Goal: Transaction & Acquisition: Subscribe to service/newsletter

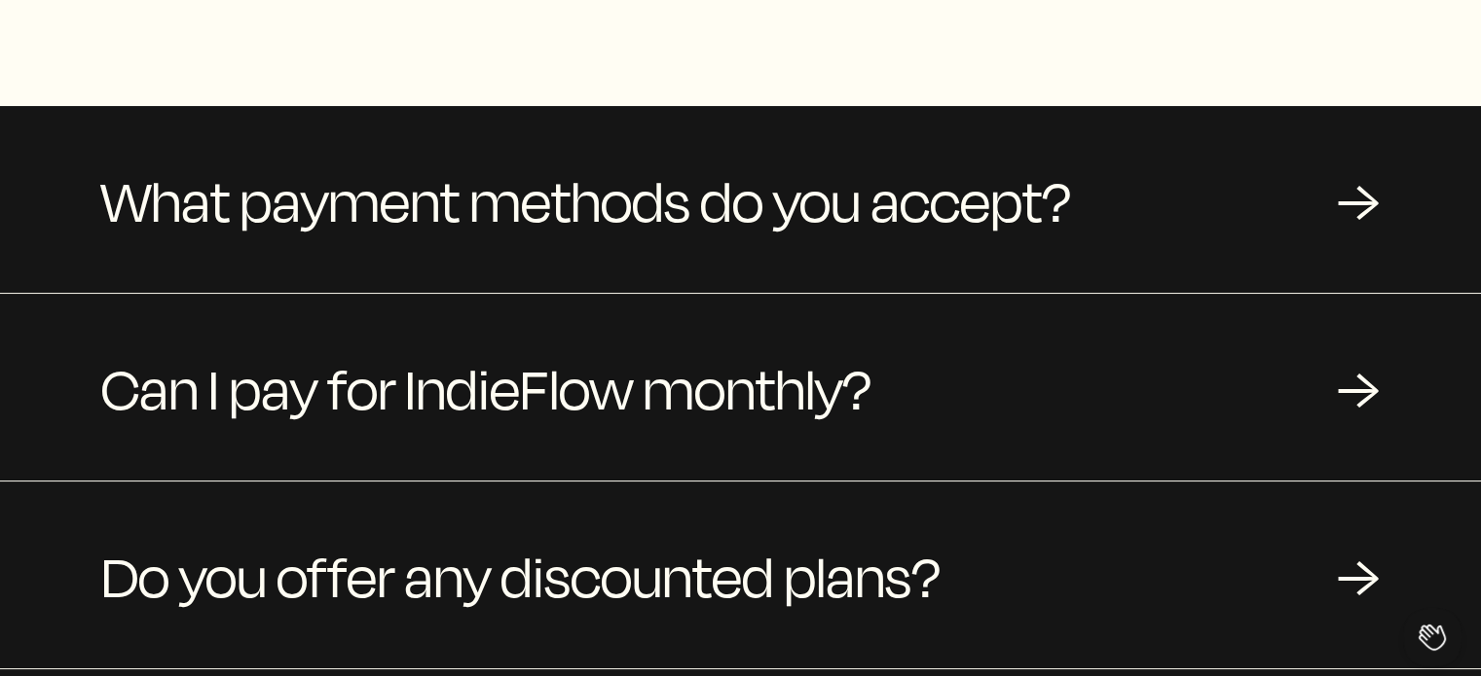
scroll to position [389, 0]
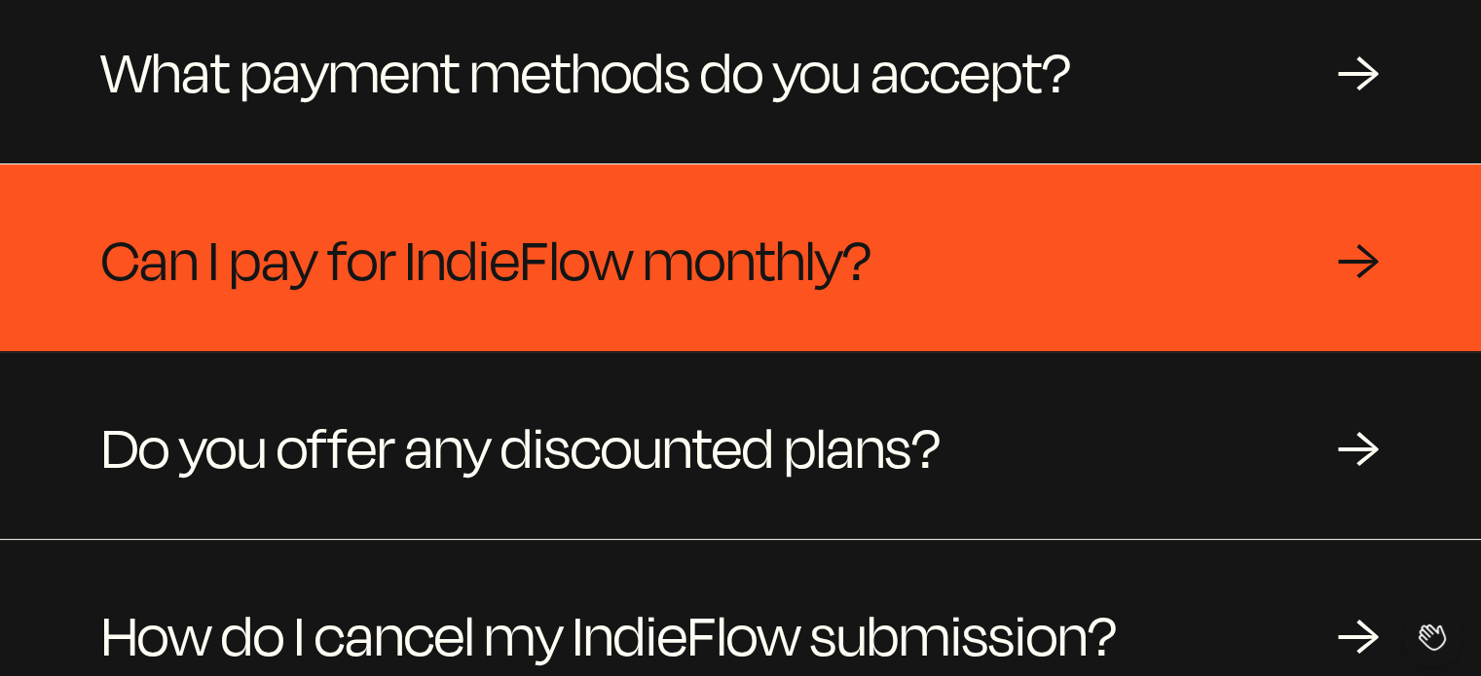
click at [843, 252] on span "Can I pay for IndieFlow monthly?" at bounding box center [486, 257] width 770 height 93
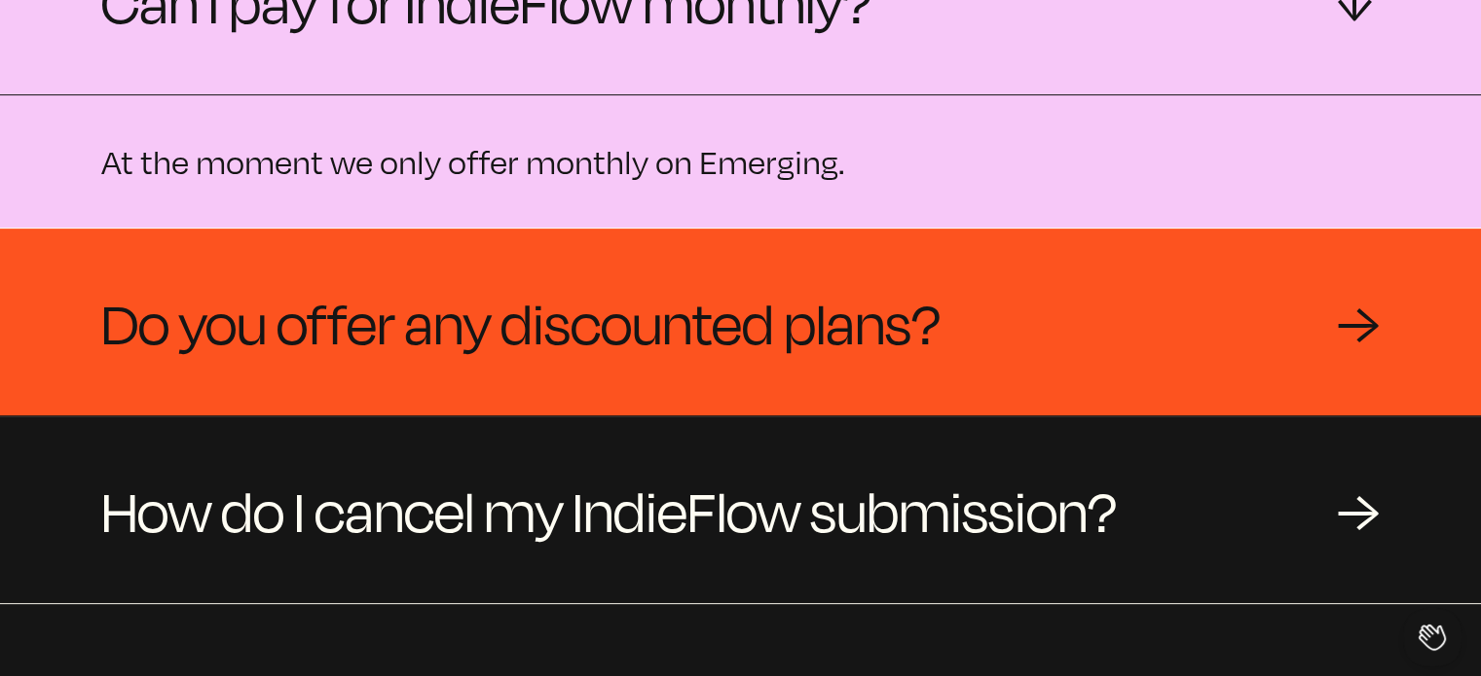
scroll to position [681, 0]
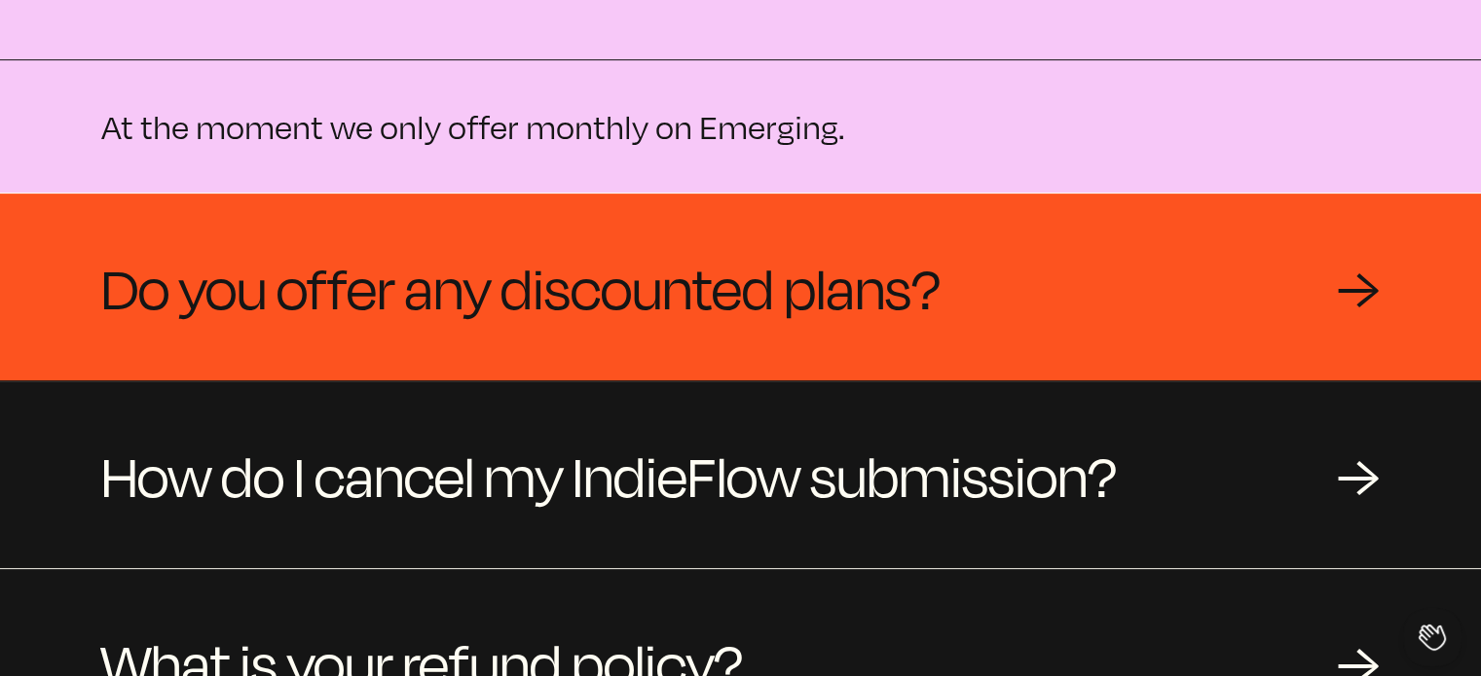
click at [857, 272] on span "Do you offer any discounted plans?" at bounding box center [520, 286] width 839 height 93
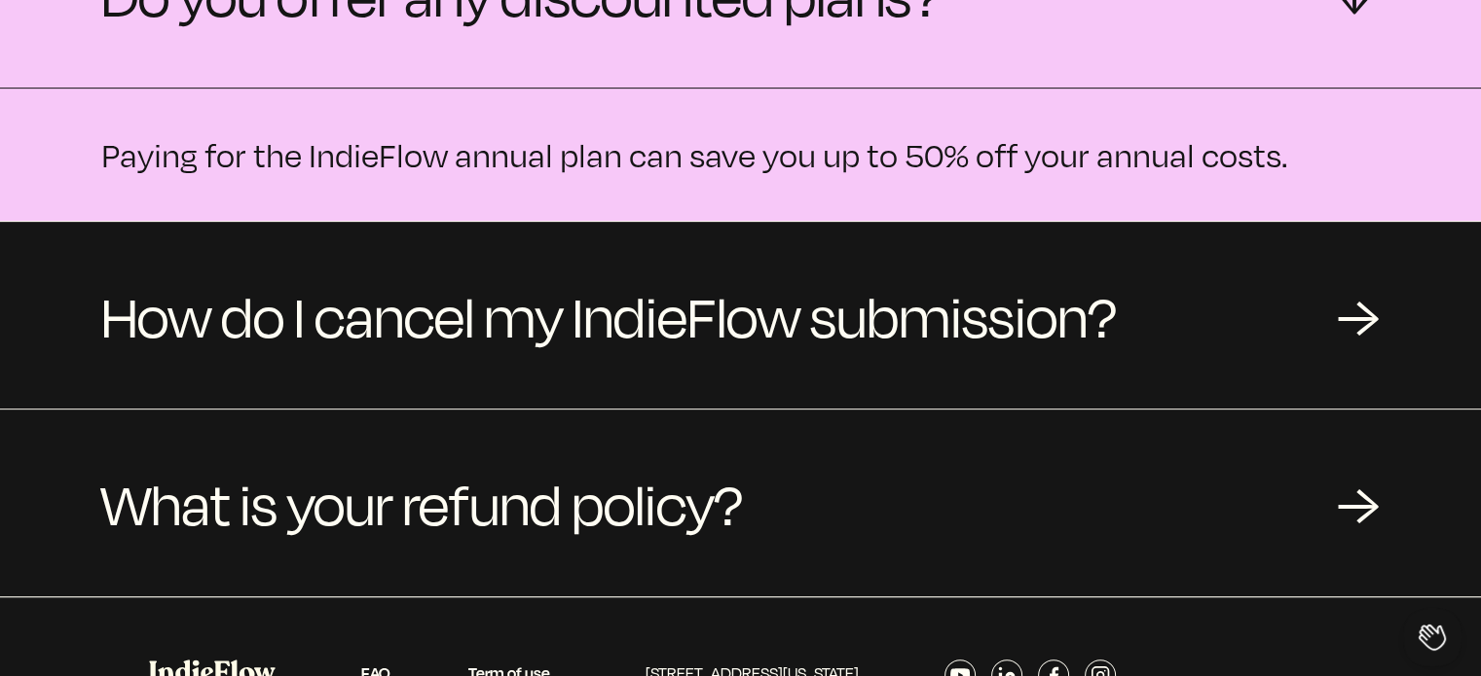
scroll to position [876, 0]
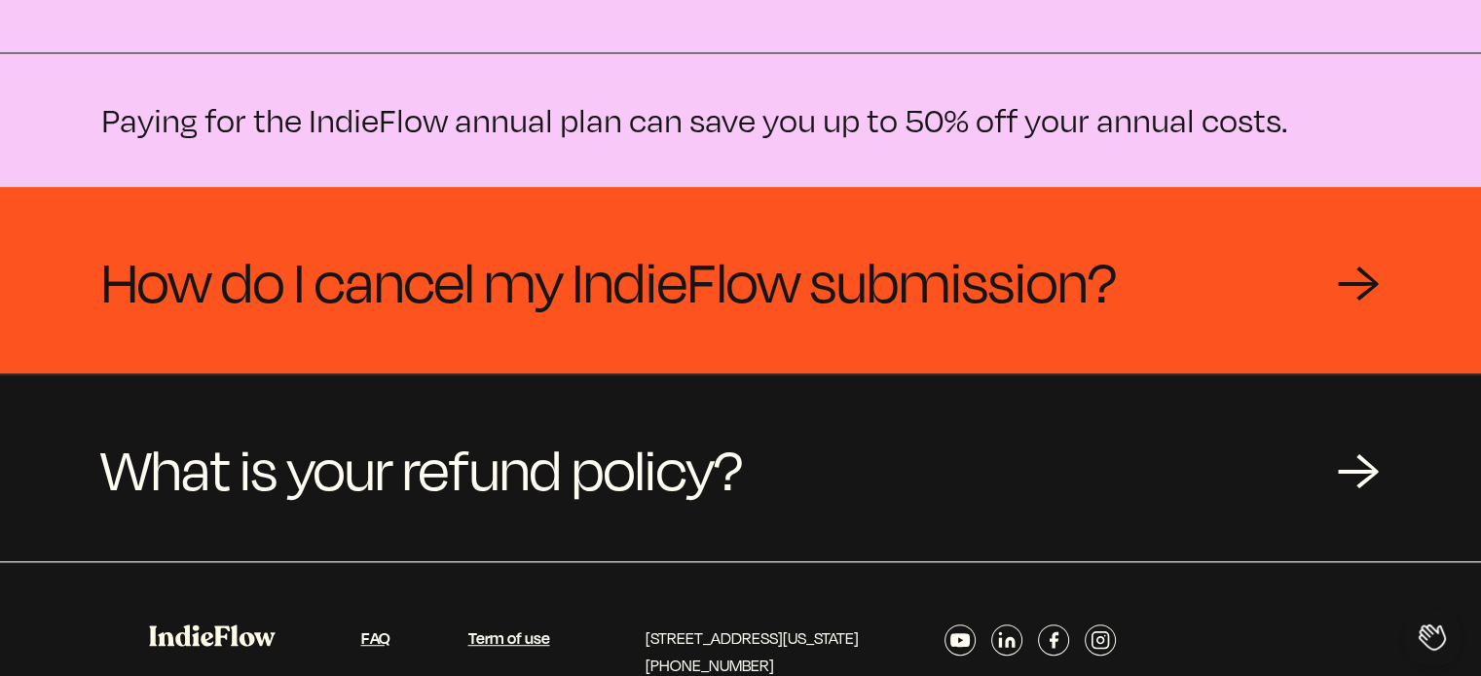
click at [877, 295] on span "How do I cancel my IndieFlow submission?" at bounding box center [608, 280] width 1015 height 93
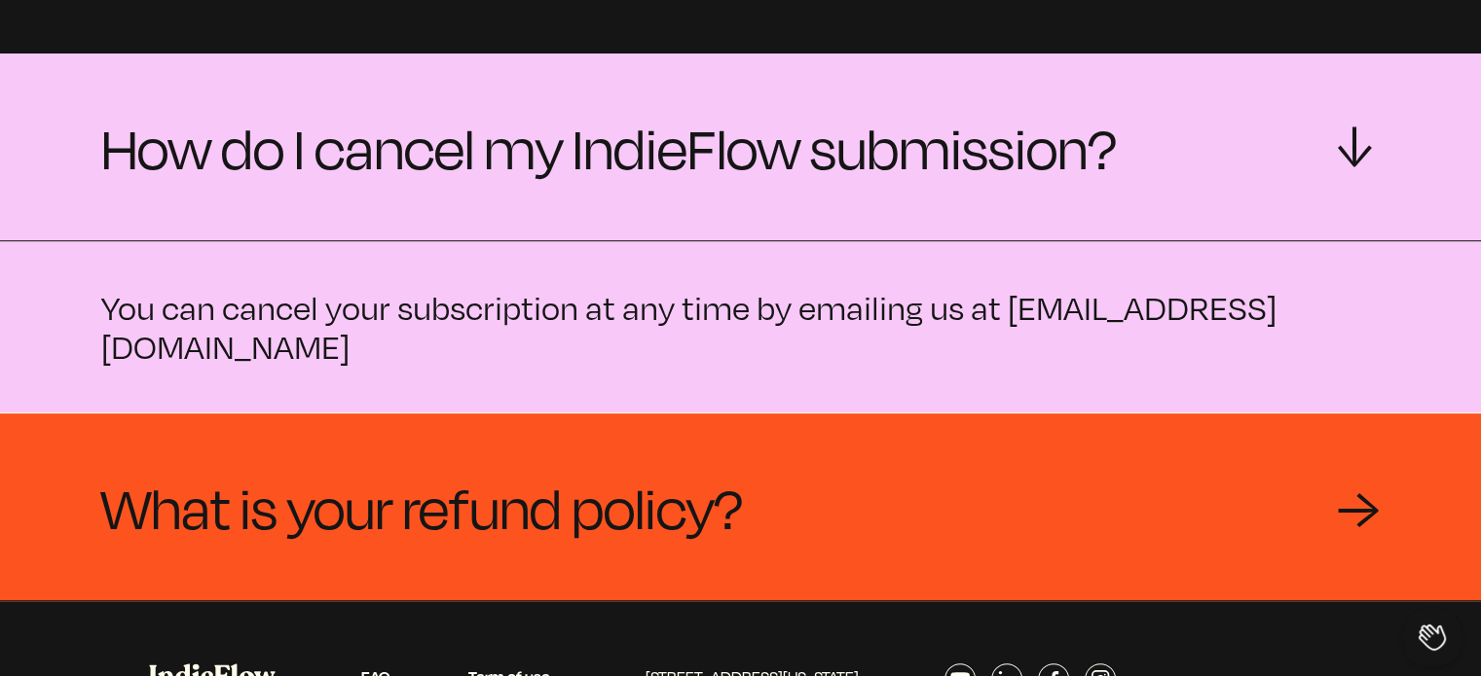
click at [705, 500] on span "What is your refund policy?" at bounding box center [421, 506] width 641 height 93
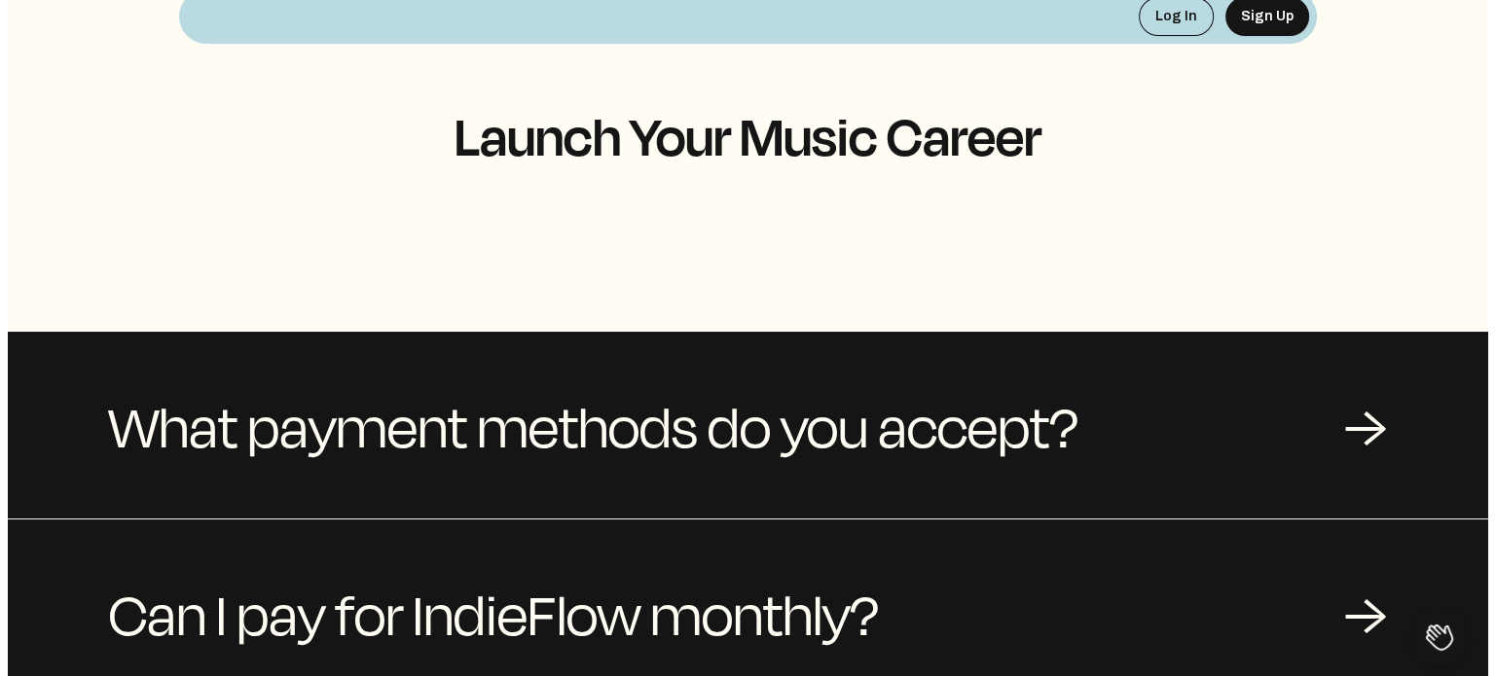
scroll to position [0, 0]
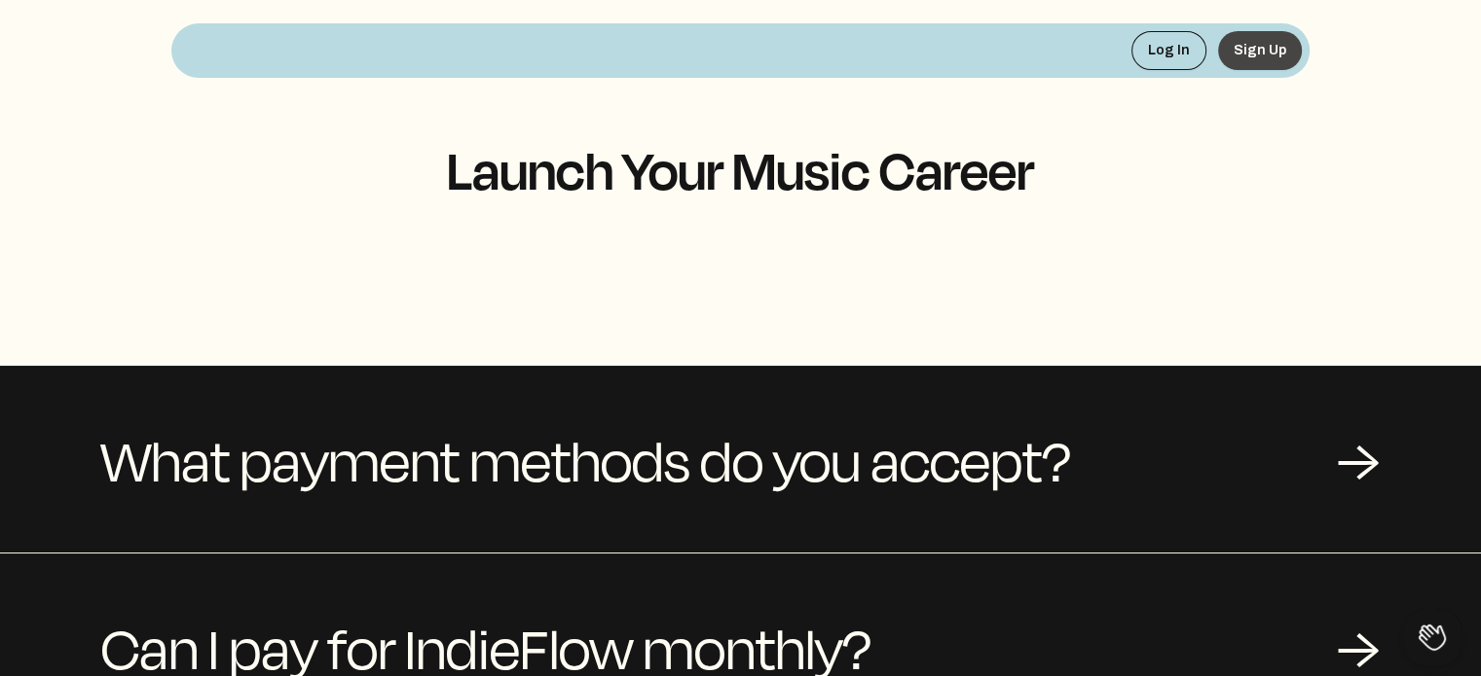
click at [1269, 42] on button "Sign Up" at bounding box center [1260, 50] width 84 height 39
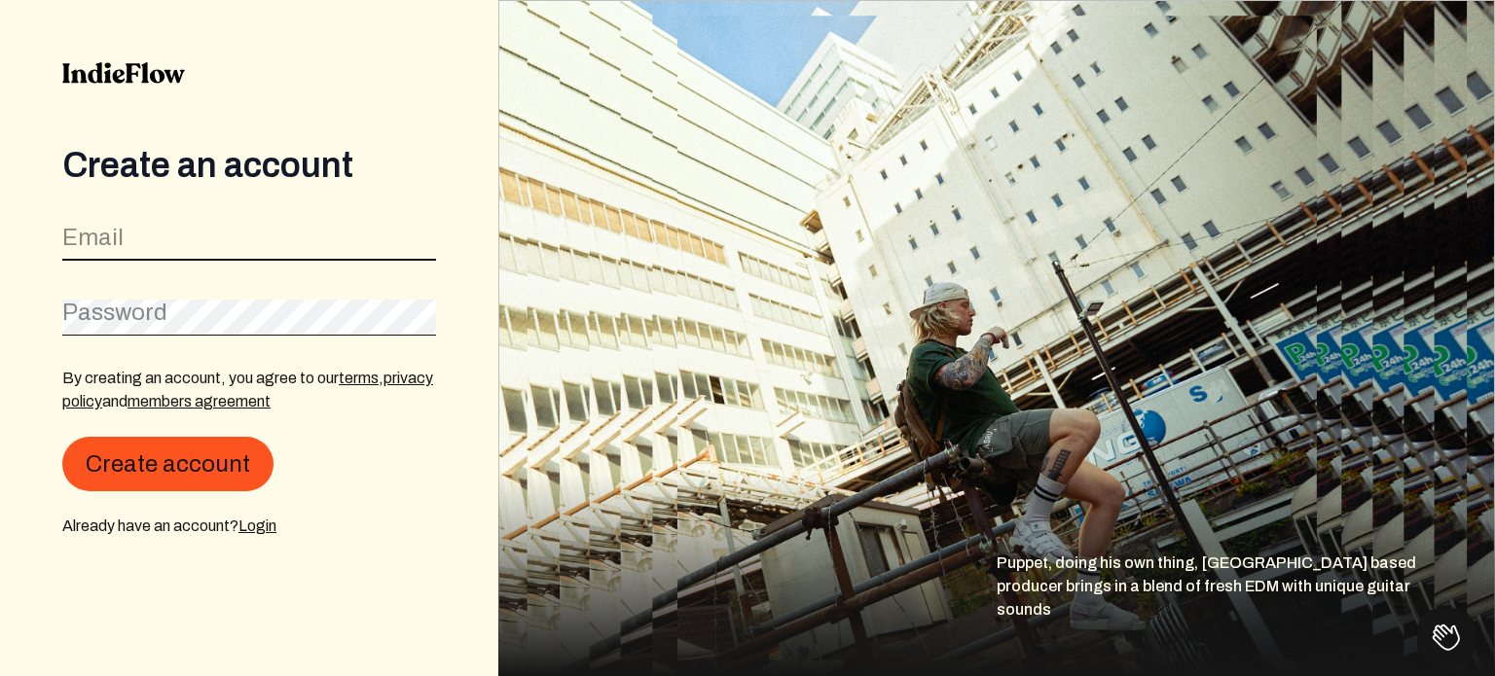
click at [174, 242] on input "email" at bounding box center [249, 242] width 374 height 37
type input "[EMAIL_ADDRESS][DOMAIN_NAME]"
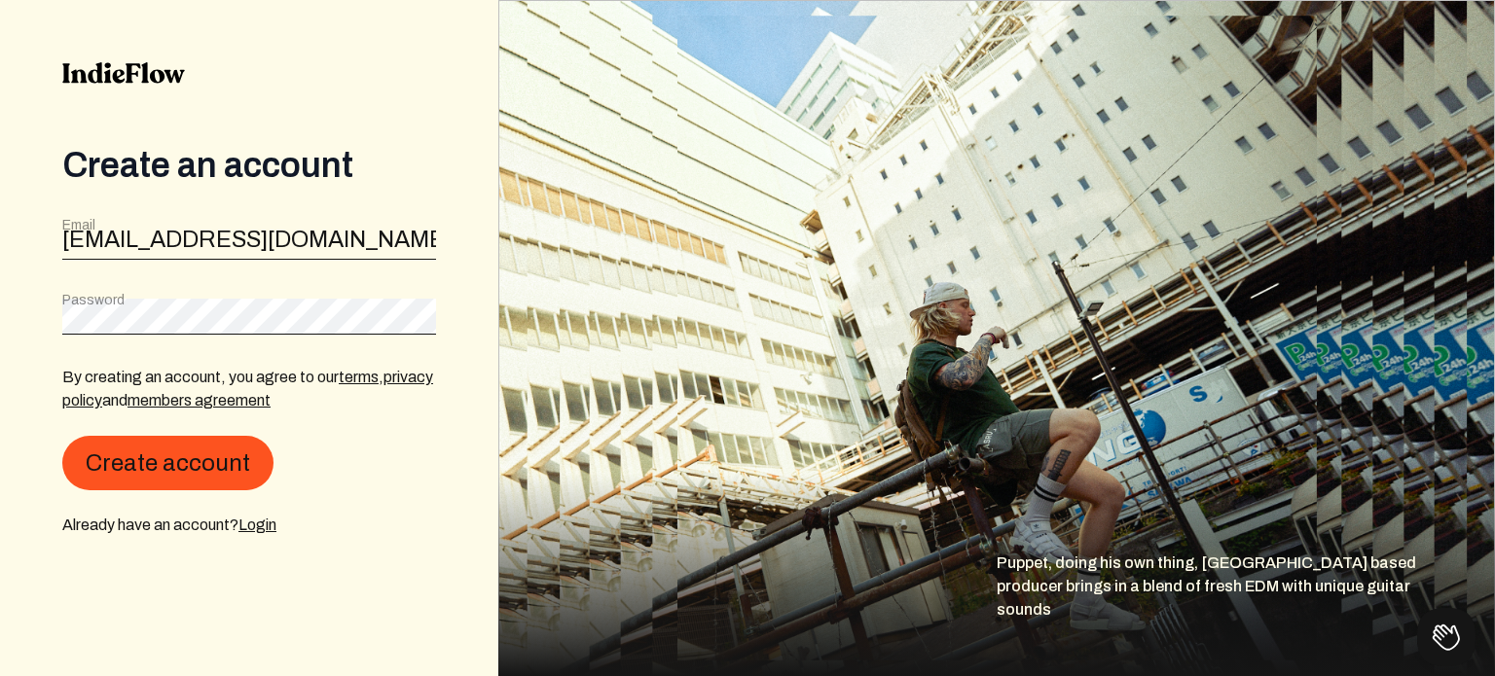
click at [172, 284] on form "Email [EMAIL_ADDRESS][DOMAIN_NAME] Password By creating an account, you agree t…" at bounding box center [249, 376] width 374 height 321
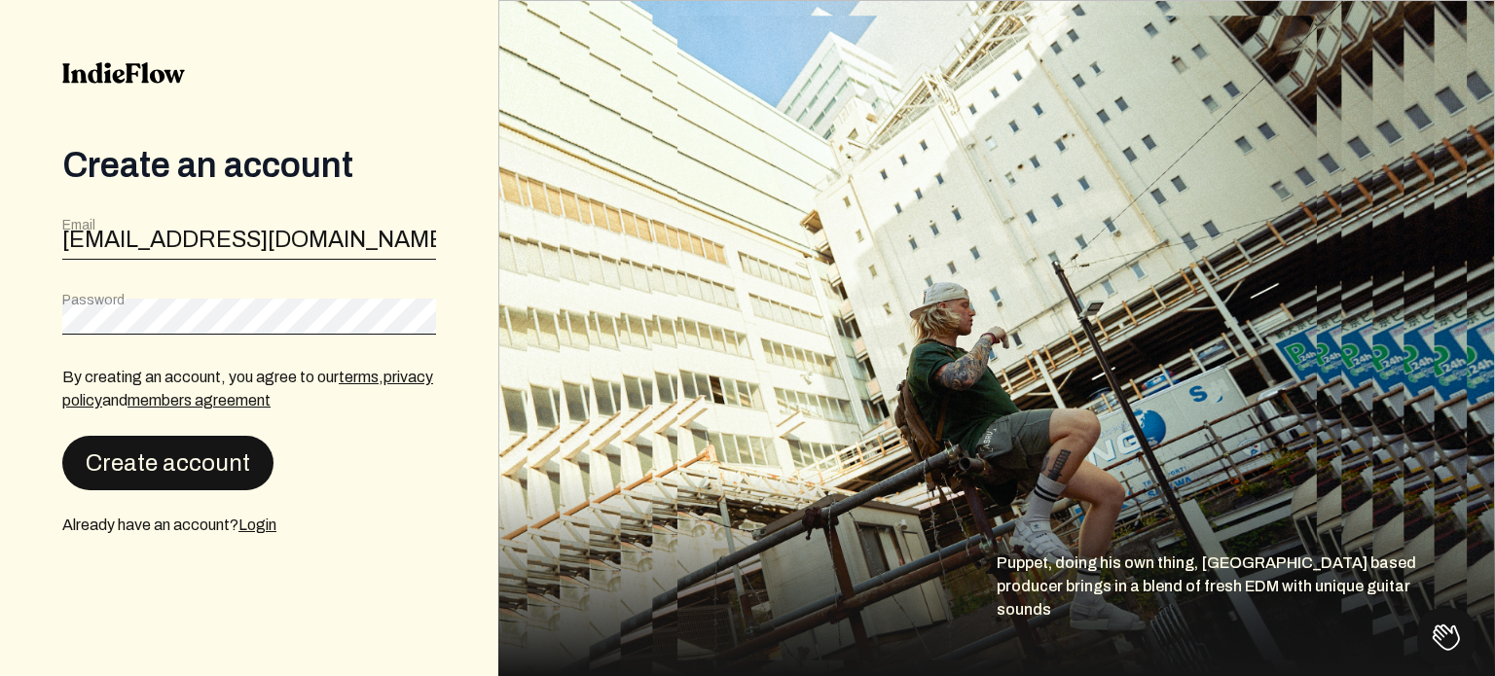
click at [178, 466] on button "Create account" at bounding box center [167, 463] width 211 height 55
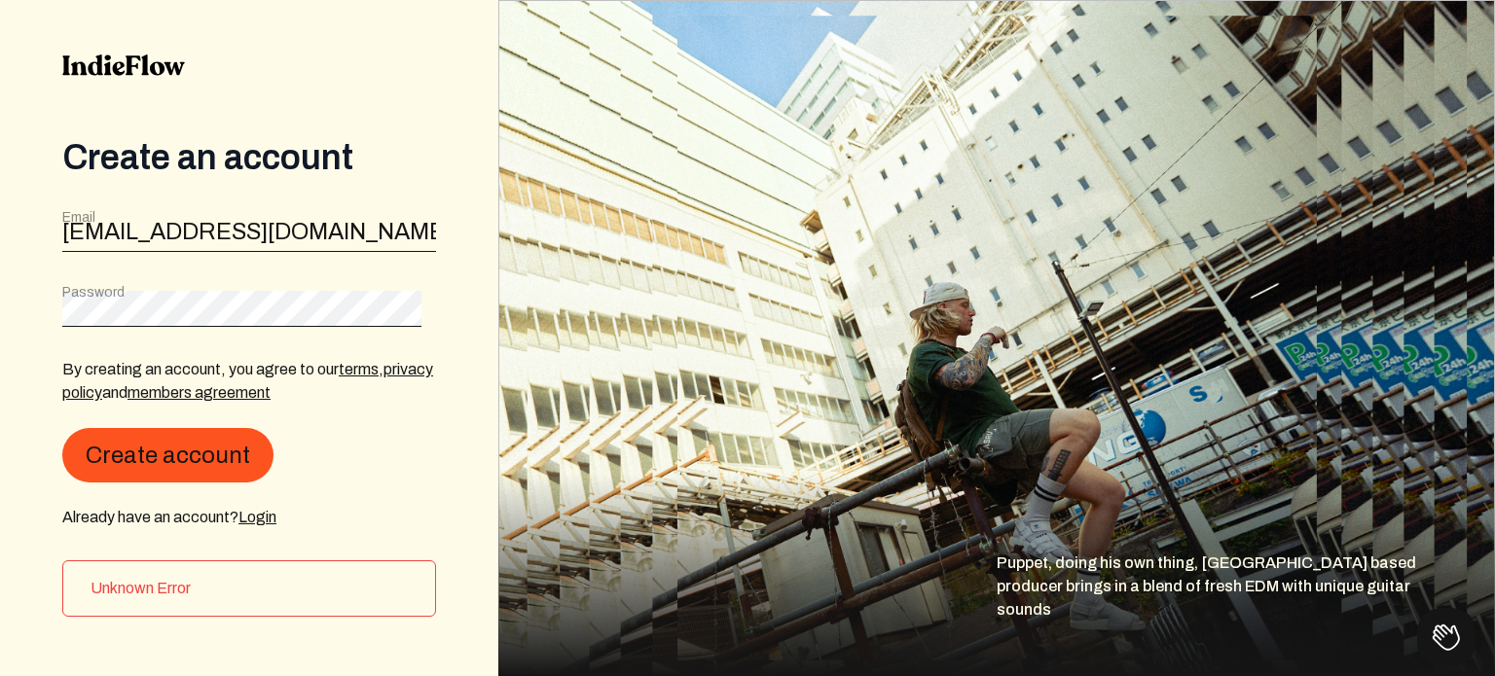
scroll to position [10, 0]
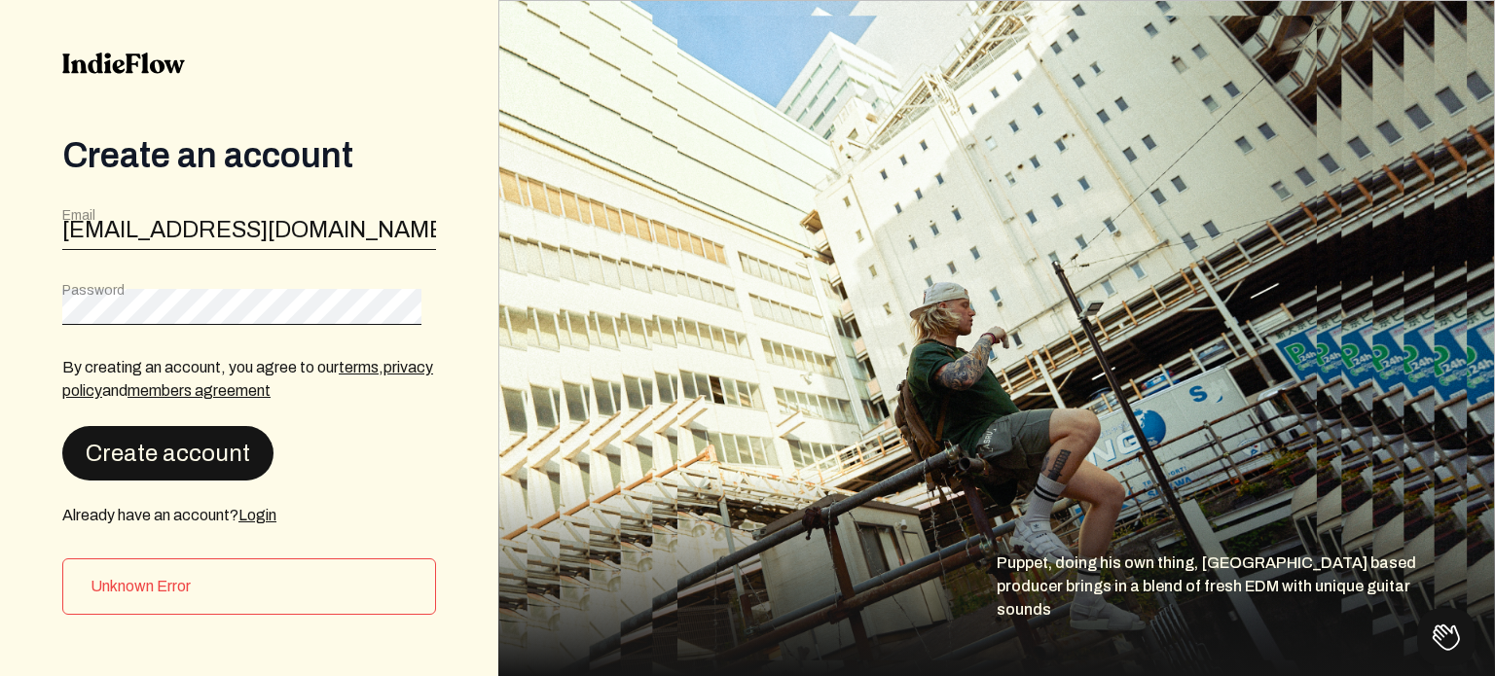
click at [214, 447] on button "Create account" at bounding box center [167, 453] width 211 height 55
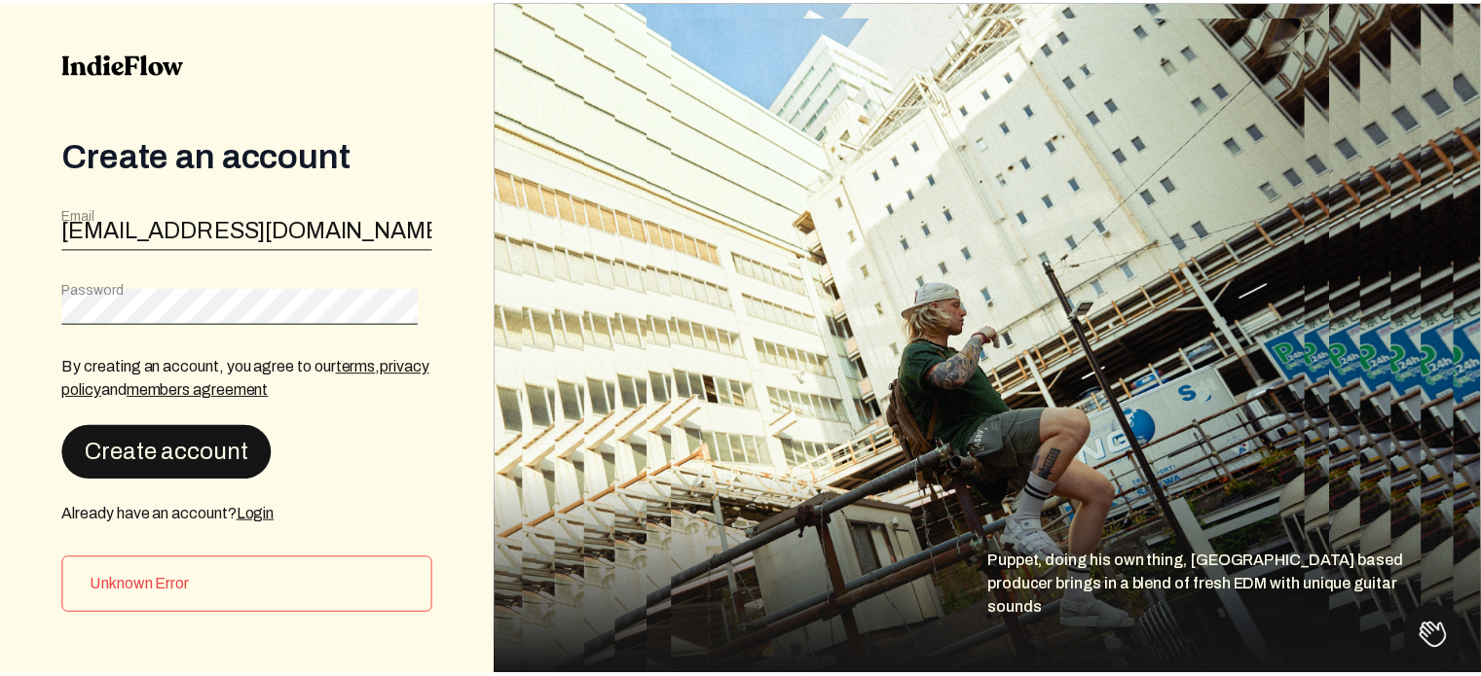
scroll to position [0, 0]
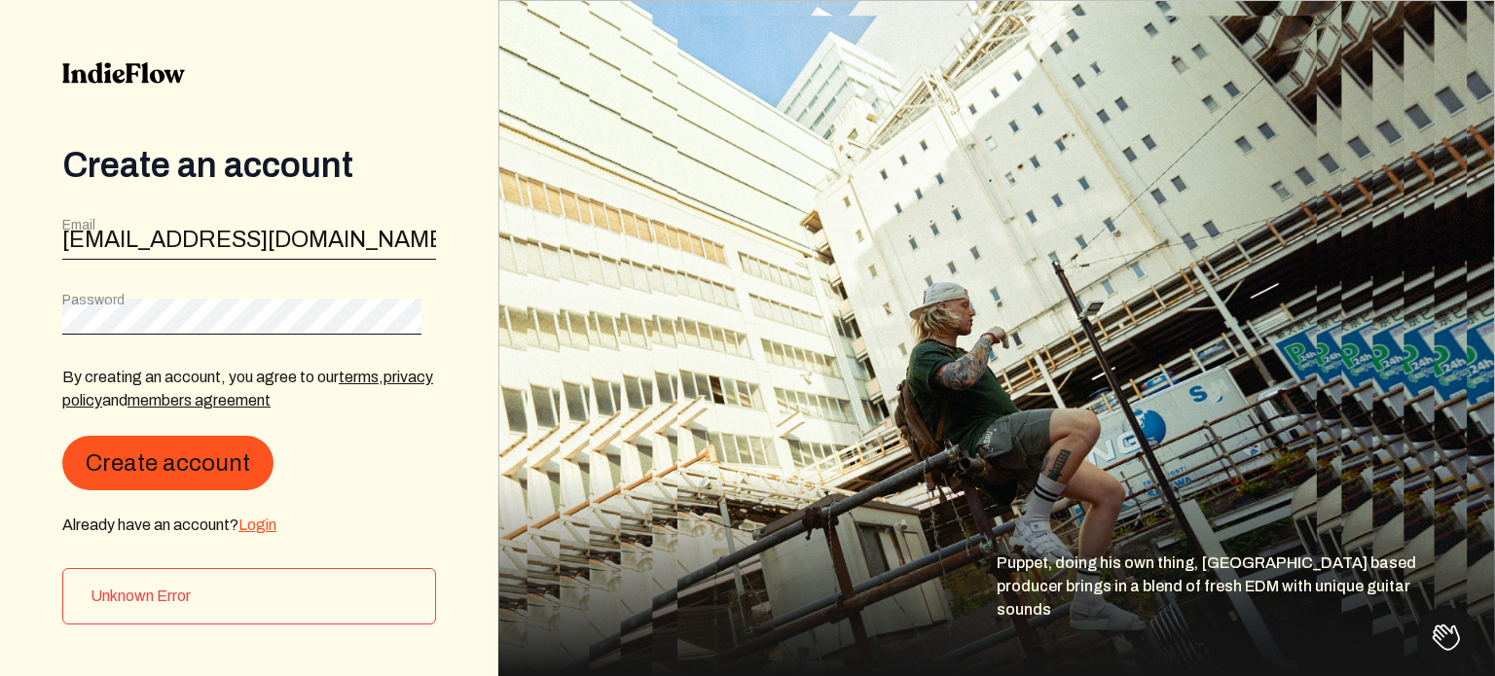
click at [263, 531] on link "Login" at bounding box center [257, 525] width 38 height 17
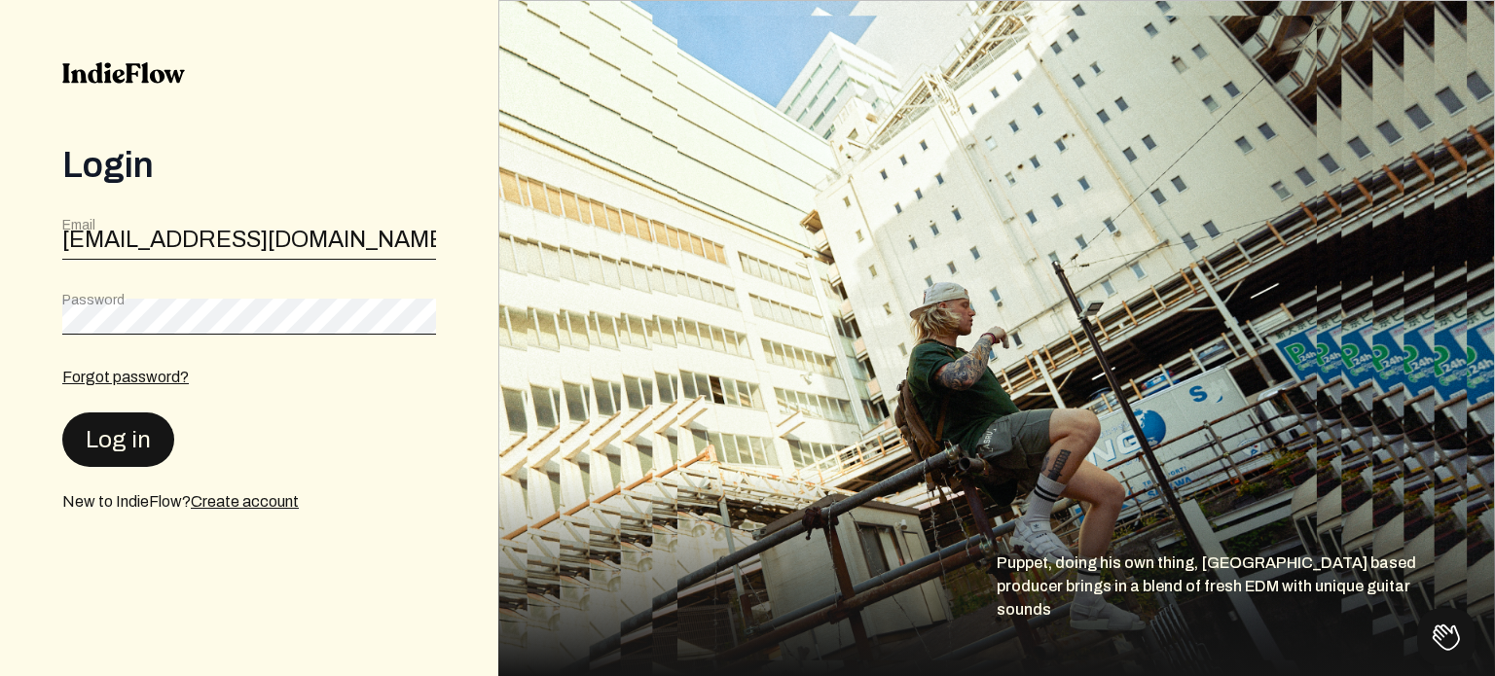
click at [146, 441] on button "Log in" at bounding box center [118, 440] width 112 height 55
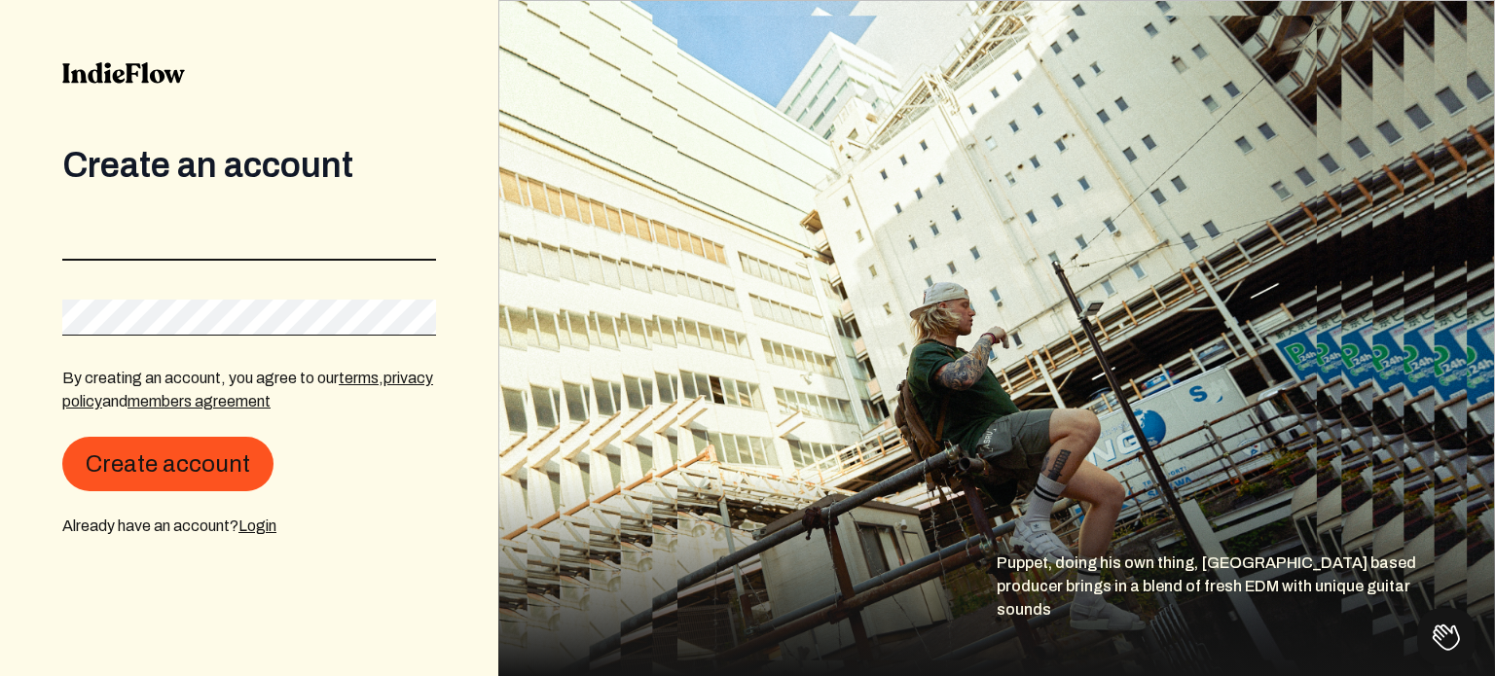
type input "[EMAIL_ADDRESS][DOMAIN_NAME]"
